Goal: Check status

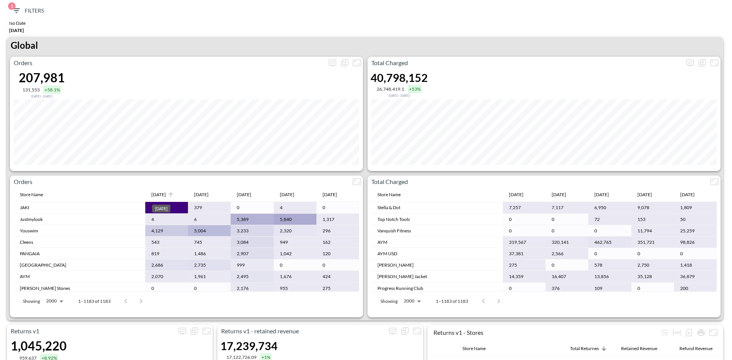
click at [161, 193] on div "[DATE]" at bounding box center [158, 194] width 14 height 9
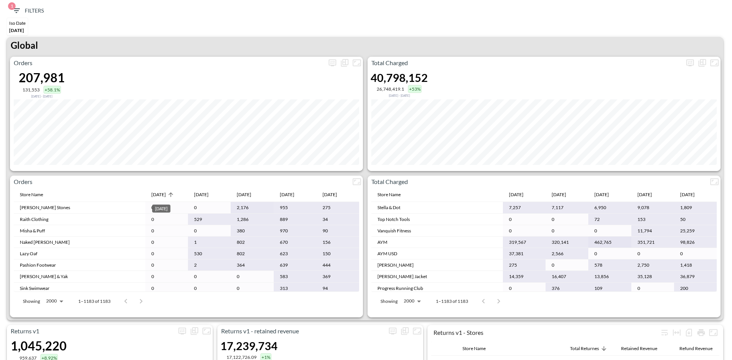
click at [161, 193] on div "[DATE]" at bounding box center [158, 194] width 14 height 9
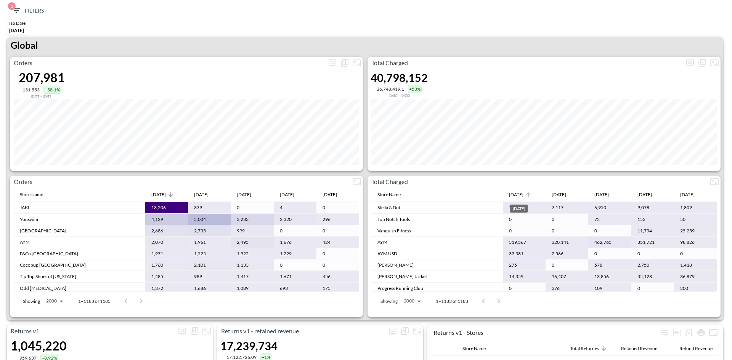
click at [519, 195] on div "[DATE]" at bounding box center [516, 194] width 14 height 9
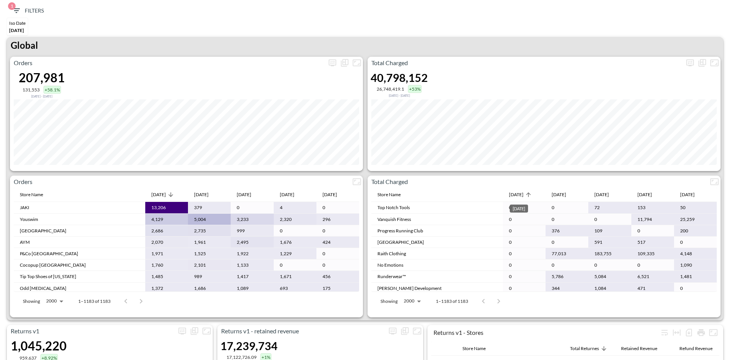
click at [517, 195] on div "[DATE]" at bounding box center [516, 194] width 14 height 9
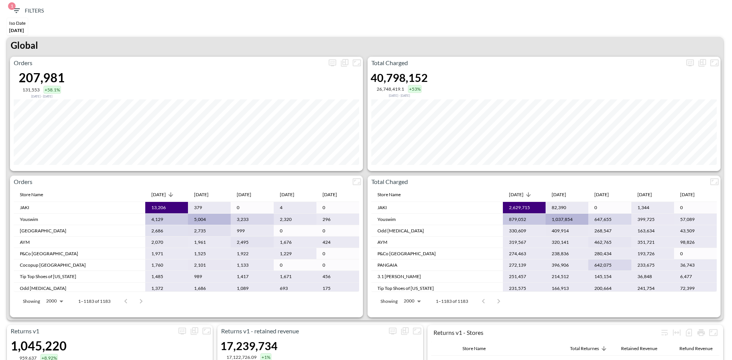
click at [18, 31] on span "[DATE]" at bounding box center [16, 30] width 15 height 6
click at [21, 12] on icon "button" at bounding box center [16, 10] width 9 height 9
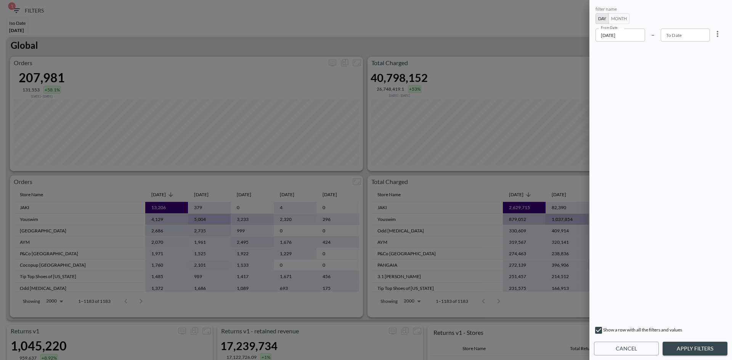
click at [635, 38] on input "[DATE]" at bounding box center [620, 35] width 50 height 13
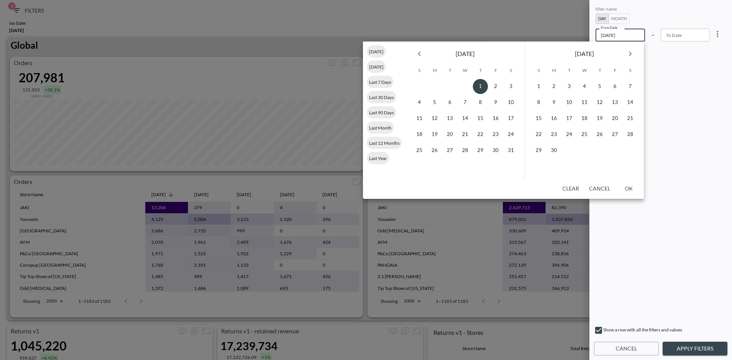
click at [421, 57] on icon "Previous month" at bounding box center [419, 53] width 9 height 9
click at [509, 87] on button "1" at bounding box center [510, 86] width 15 height 15
type input "[DATE]"
type input "YYYY-MM-DD"
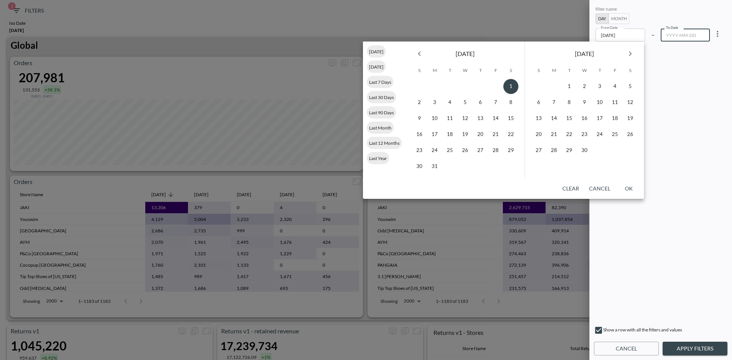
click at [627, 53] on icon "Next month" at bounding box center [630, 53] width 9 height 9
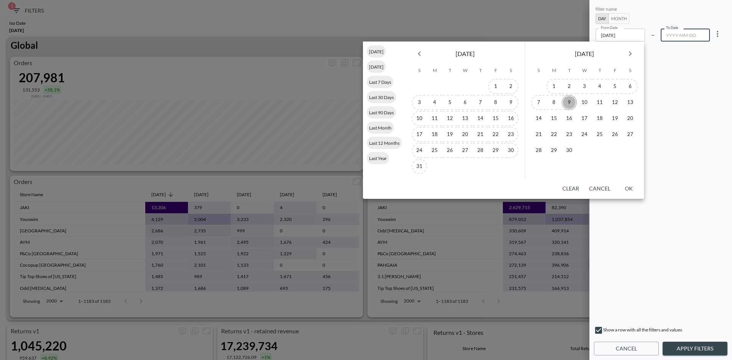
click at [570, 102] on button "9" at bounding box center [569, 102] width 15 height 15
type input "[DATE]"
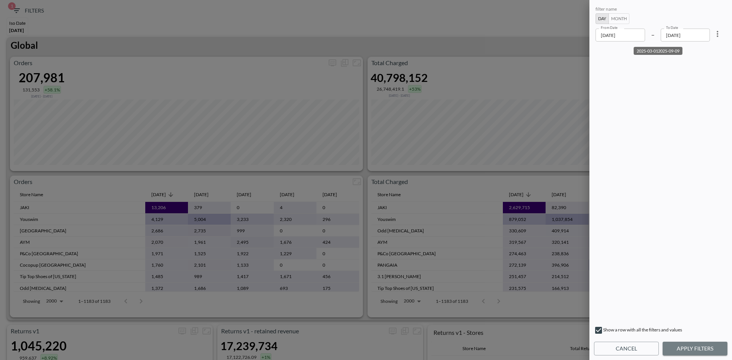
click at [683, 346] on button "Apply Filters" at bounding box center [695, 349] width 65 height 14
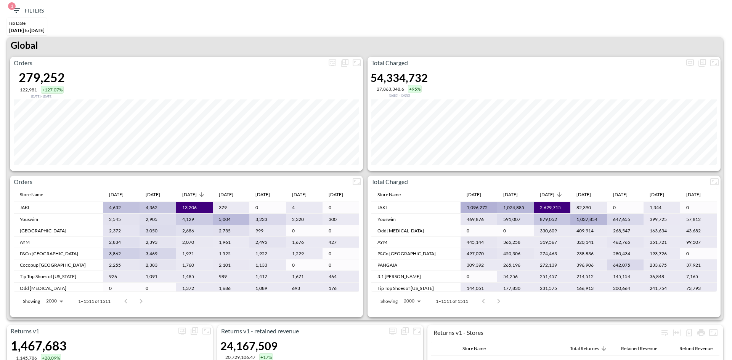
click at [656, 24] on div "Iso Date [DATE] to [DATE]" at bounding box center [366, 27] width 724 height 19
